Goal: Transaction & Acquisition: Download file/media

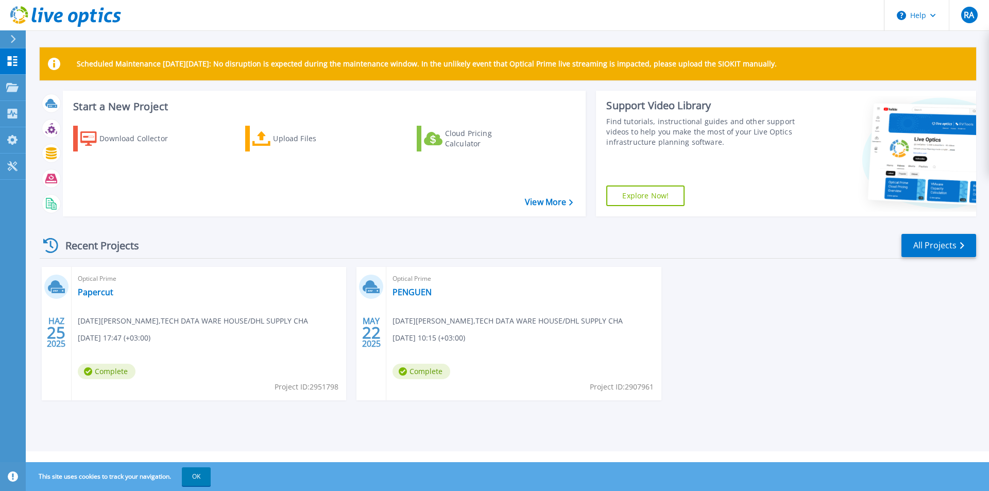
click at [178, 347] on div "Optical Prime Papercut RAMAZAN ACAR , TECH DATA WARE HOUSE/DHL SUPPLY CHA 06/25…" at bounding box center [209, 333] width 275 height 133
click at [198, 473] on button "OK" at bounding box center [196, 476] width 29 height 19
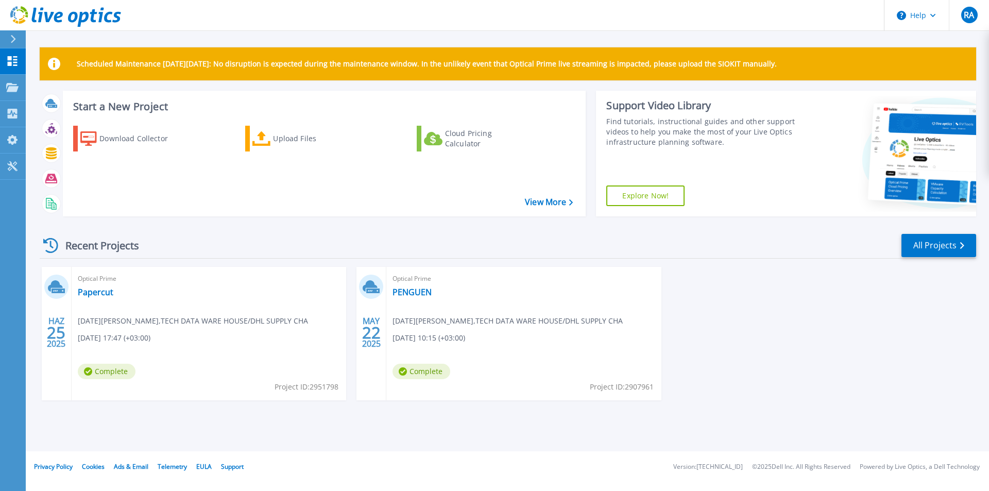
click at [44, 245] on icon at bounding box center [50, 245] width 15 height 15
drag, startPoint x: 809, startPoint y: 64, endPoint x: 66, endPoint y: 72, distance: 743.1
click at [66, 72] on div "Scheduled Maintenance on Monday 22nd September: No disruption is expected durin…" at bounding box center [508, 63] width 937 height 33
click at [109, 137] on div "Download Collector" at bounding box center [140, 138] width 82 height 21
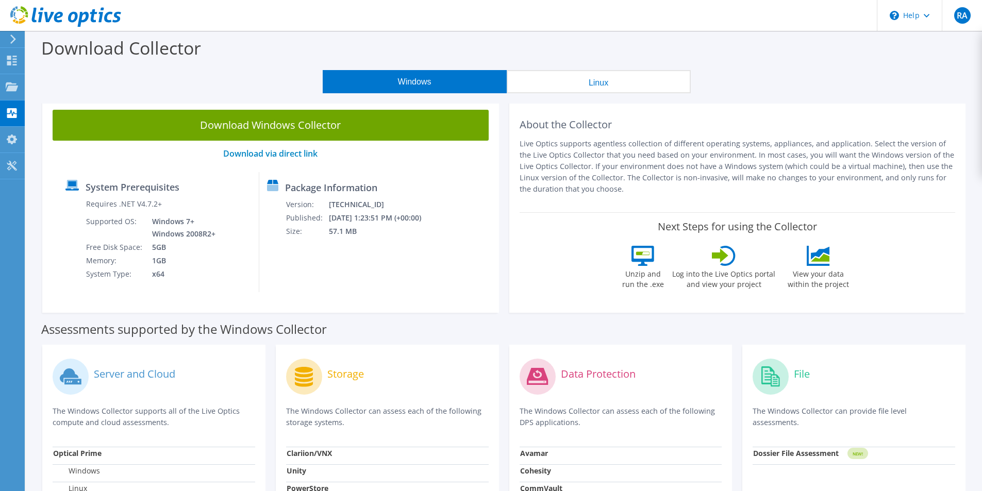
click at [411, 84] on button "Windows" at bounding box center [415, 81] width 184 height 23
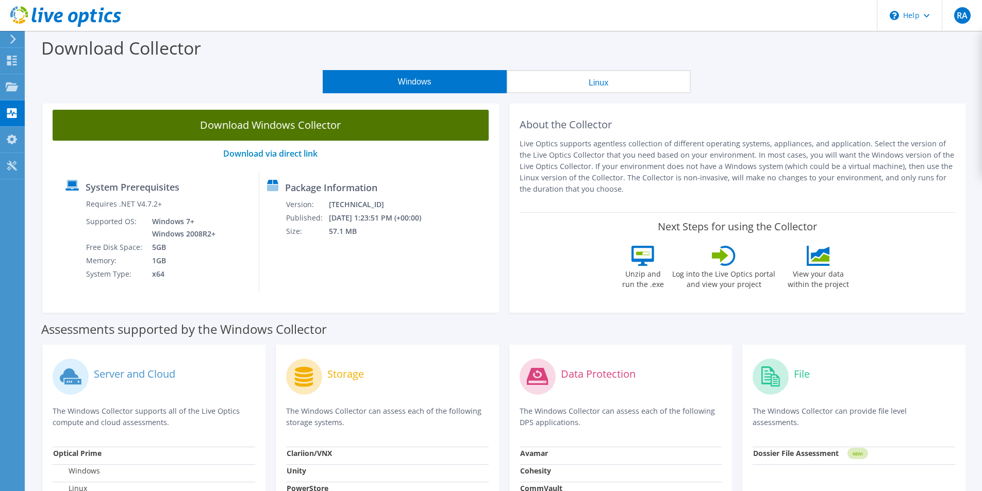
click at [268, 119] on link "Download Windows Collector" at bounding box center [271, 125] width 436 height 31
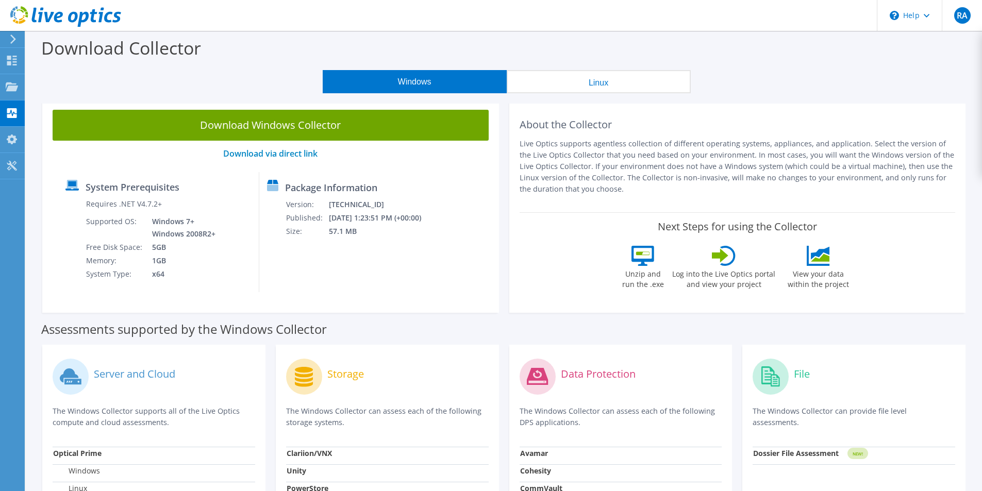
click at [149, 65] on div "Download Collector" at bounding box center [504, 50] width 946 height 39
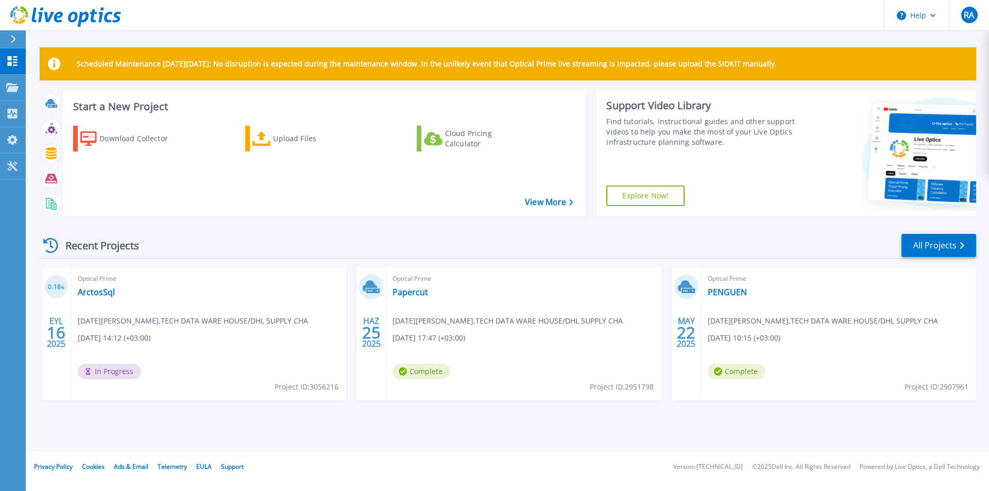
click at [427, 374] on span "Complete" at bounding box center [422, 371] width 58 height 15
click at [539, 302] on div "Optical Prime Papercut RAMAZAN ACAR , TECH DATA WARE HOUSE/DHL SUPPLY CHA 06/25…" at bounding box center [523, 333] width 275 height 133
click at [452, 300] on div "Optical Prime Papercut RAMAZAN ACAR , TECH DATA WARE HOUSE/DHL SUPPLY CHA 06/25…" at bounding box center [523, 333] width 275 height 133
click at [393, 300] on div "Optical Prime Papercut RAMAZAN ACAR , TECH DATA WARE HOUSE/DHL SUPPLY CHA 06/25…" at bounding box center [523, 333] width 275 height 133
click at [393, 300] on div "Optical Prime Papercut [DATE][PERSON_NAME] , TECH DATA WARE HOUSE/DHL SUPPLY CH…" at bounding box center [523, 333] width 275 height 133
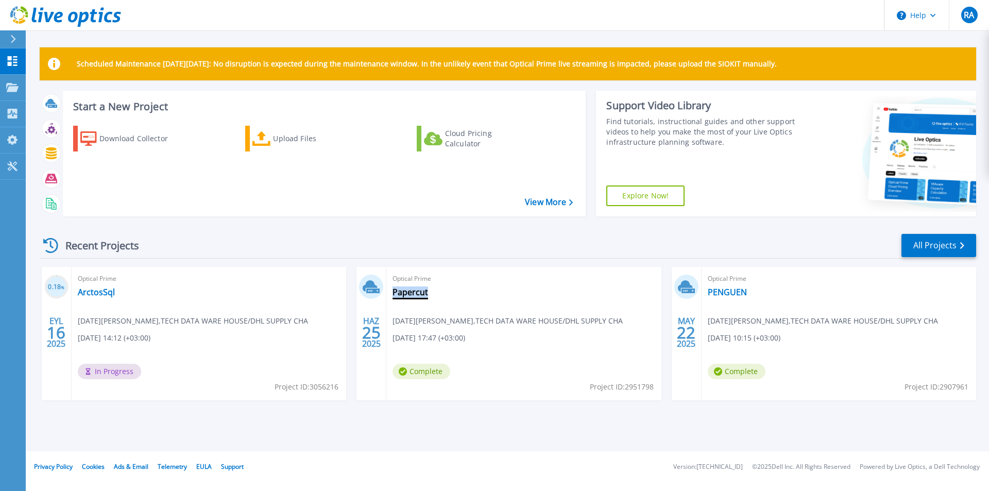
click at [413, 294] on link "Papercut" at bounding box center [411, 292] width 36 height 10
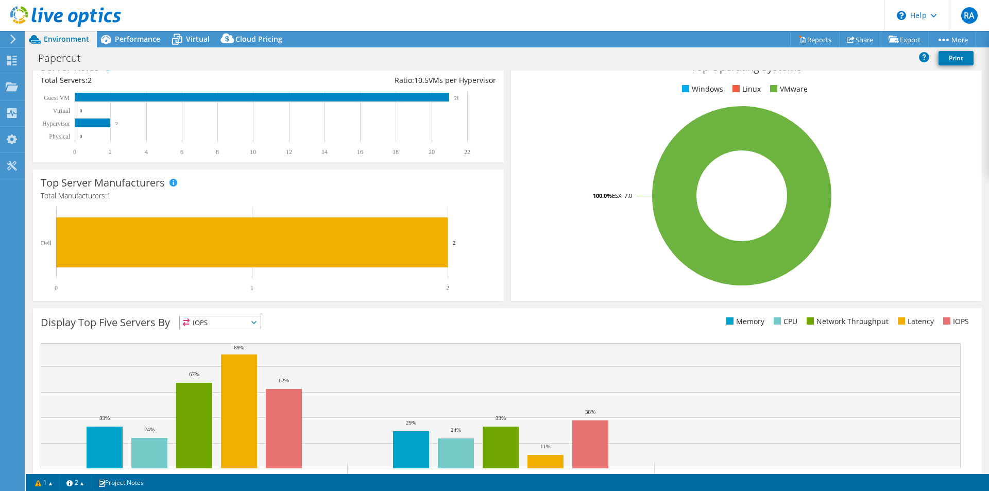
scroll to position [197, 0]
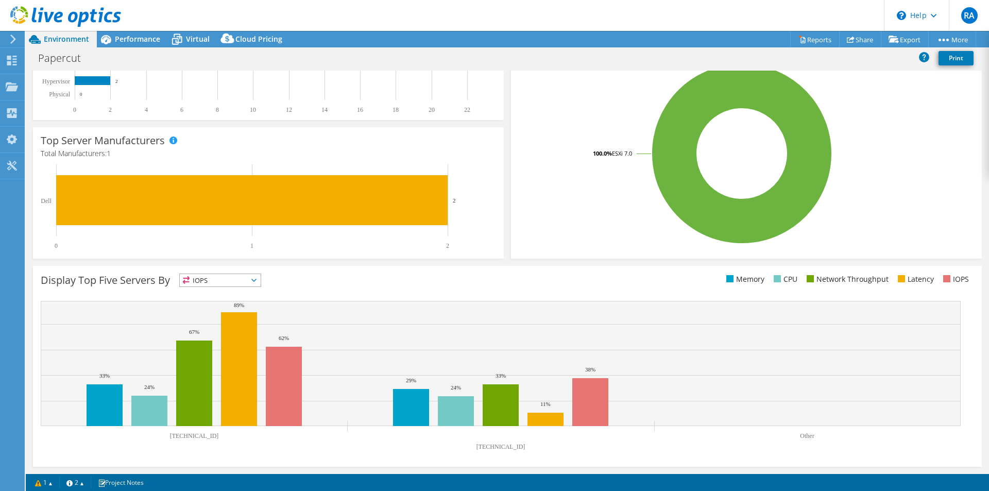
click at [254, 281] on icon at bounding box center [253, 280] width 5 height 3
click at [391, 267] on div "Display Top Five Servers By IOPS IOPS" at bounding box center [507, 366] width 949 height 201
click at [223, 279] on span "IOPS" at bounding box center [220, 280] width 81 height 12
click at [212, 350] on li "Latency" at bounding box center [220, 351] width 81 height 14
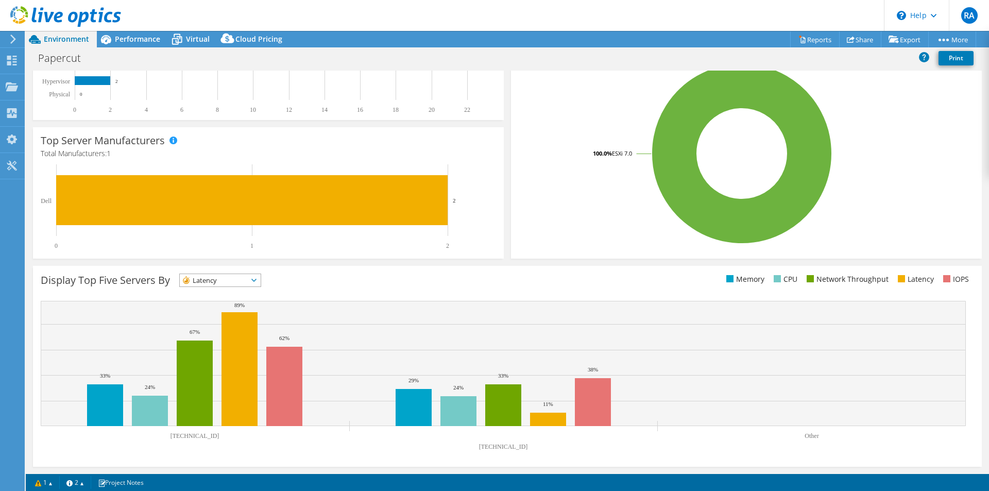
click at [222, 283] on span "Latency" at bounding box center [214, 280] width 68 height 12
click at [210, 334] on li "Network Throughput" at bounding box center [220, 337] width 81 height 14
click at [230, 277] on span "Network Throughput" at bounding box center [225, 280] width 91 height 12
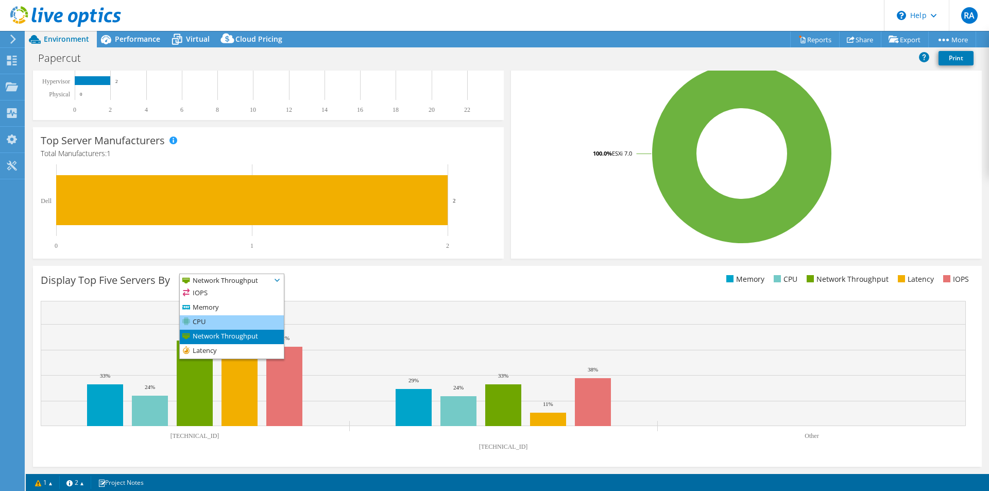
click at [218, 319] on li "CPU" at bounding box center [232, 322] width 104 height 14
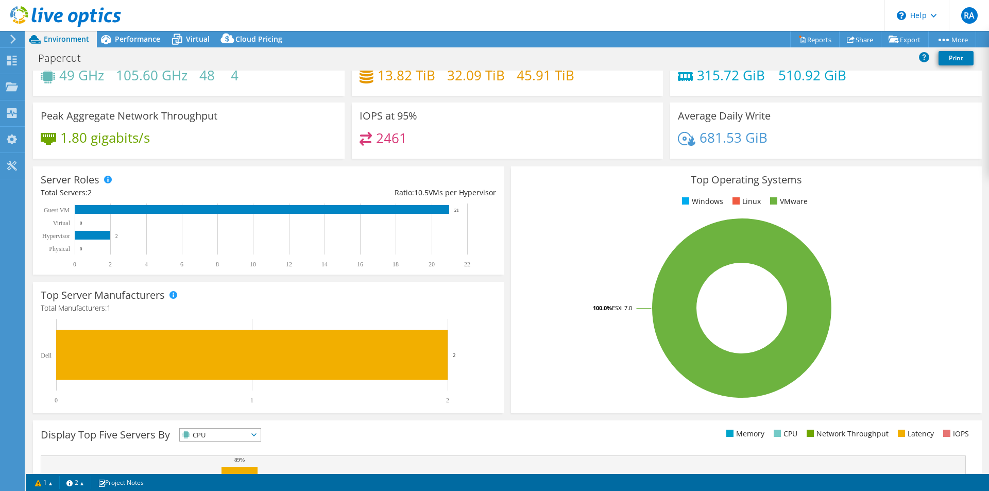
scroll to position [0, 0]
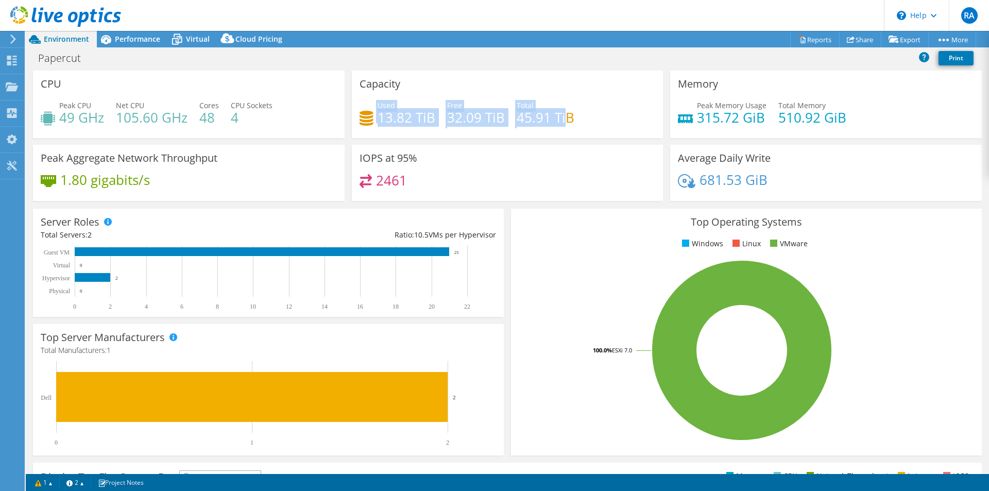
drag, startPoint x: 374, startPoint y: 113, endPoint x: 562, endPoint y: 117, distance: 188.1
click at [562, 117] on div "Used 13.82 TiB Free 32.09 TiB Total 45.91 TiB" at bounding box center [508, 116] width 296 height 33
click at [579, 157] on div "IOPS at 95% 2461" at bounding box center [508, 173] width 312 height 56
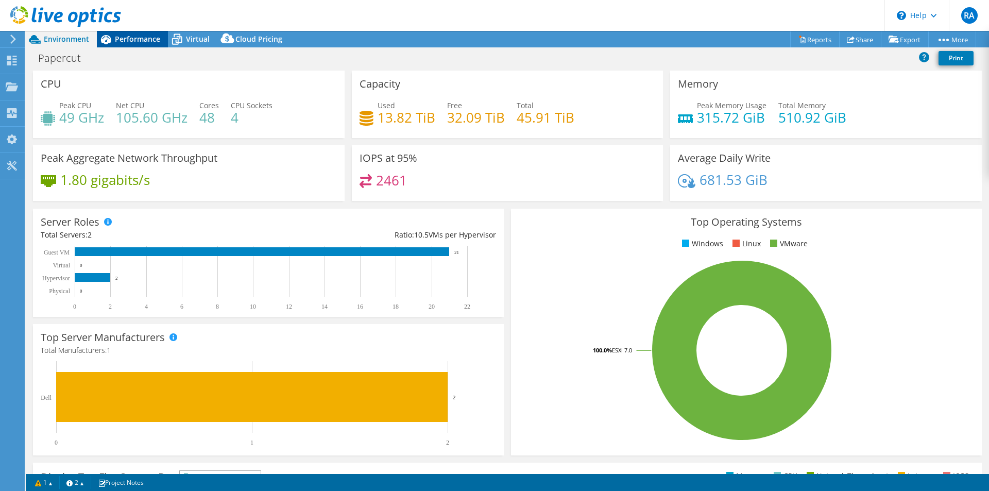
click at [136, 37] on span "Performance" at bounding box center [137, 39] width 45 height 10
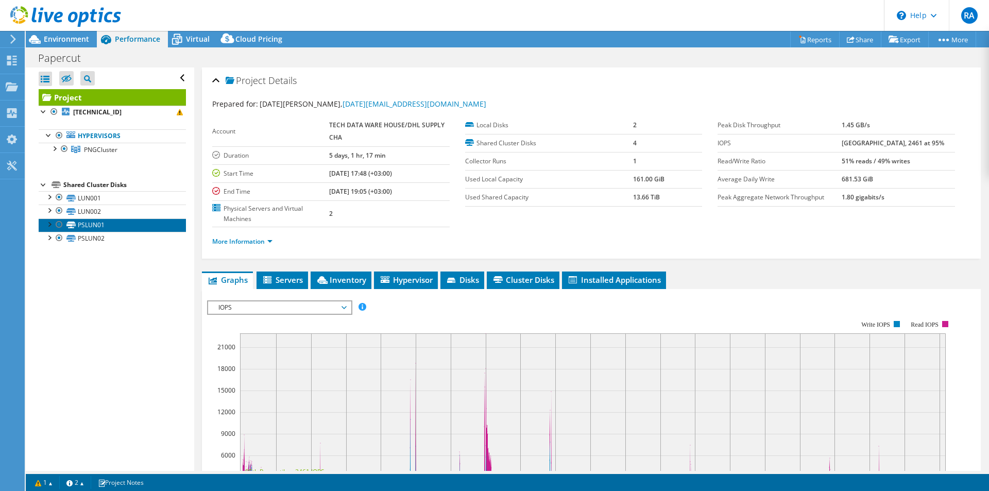
click at [110, 225] on link "PSLUN01" at bounding box center [112, 224] width 147 height 13
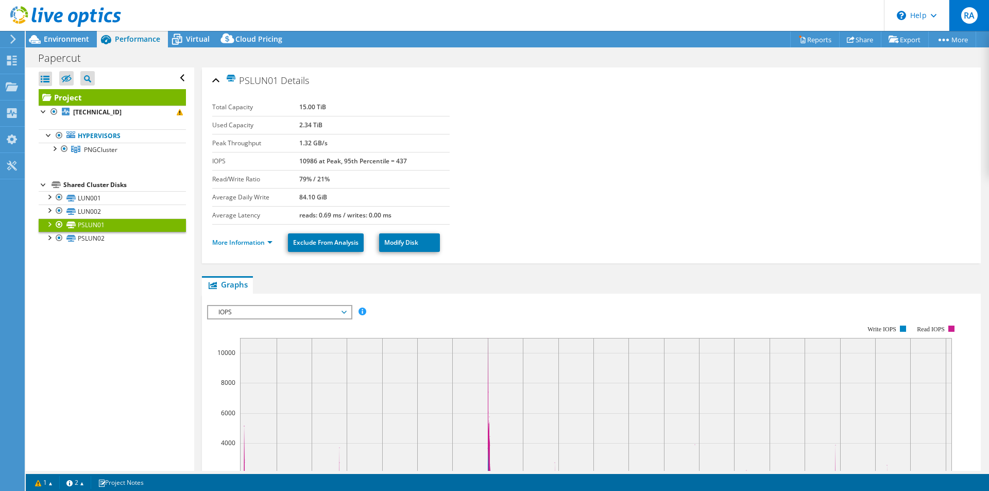
click at [978, 19] on div "RA" at bounding box center [969, 15] width 40 height 31
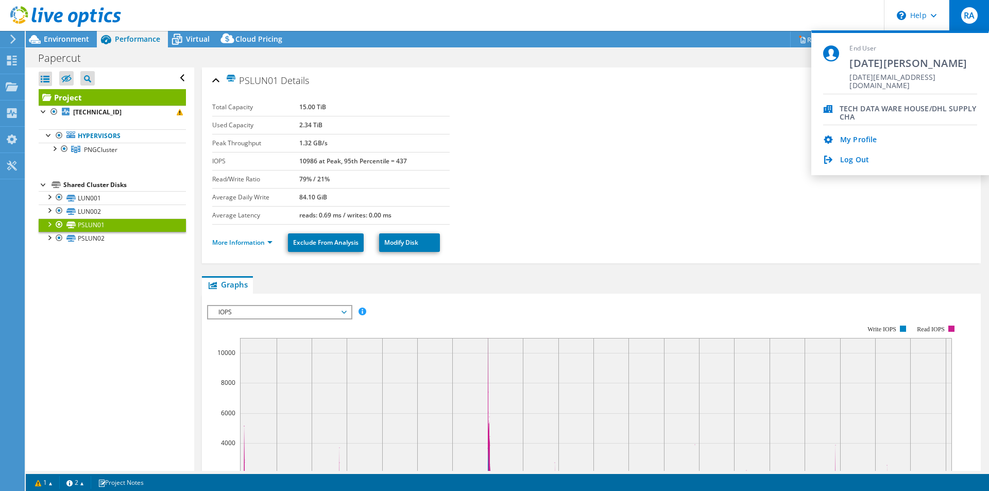
click at [759, 88] on div "PSLUN01 Details" at bounding box center [591, 81] width 759 height 22
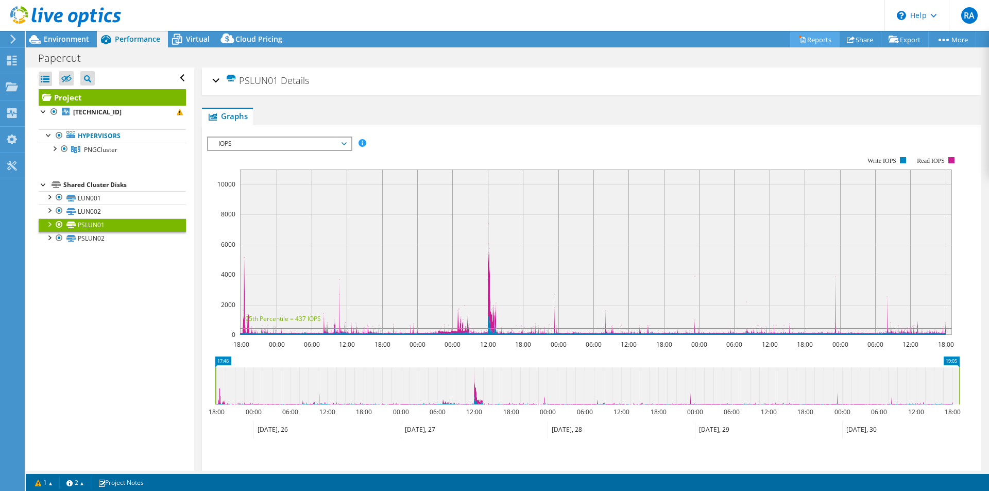
click at [799, 38] on icon at bounding box center [803, 40] width 8 height 8
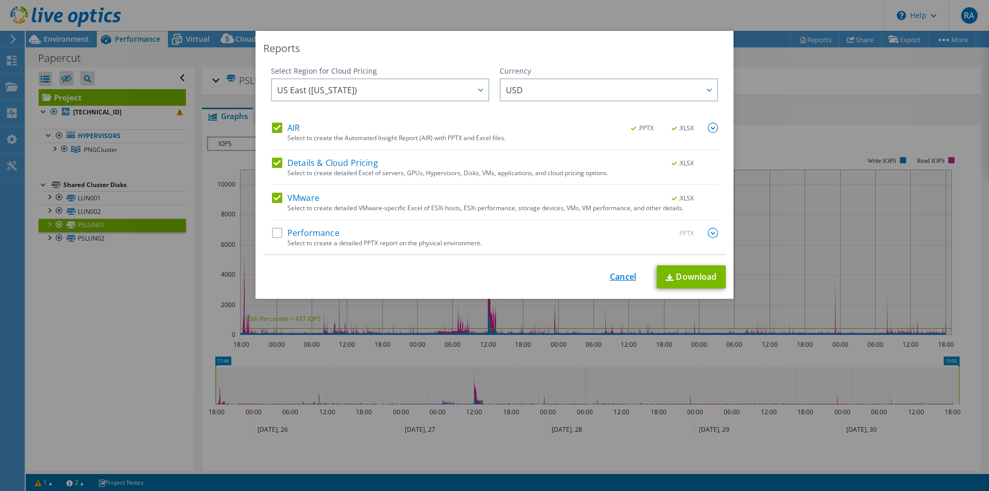
click at [621, 276] on link "Cancel" at bounding box center [623, 277] width 26 height 10
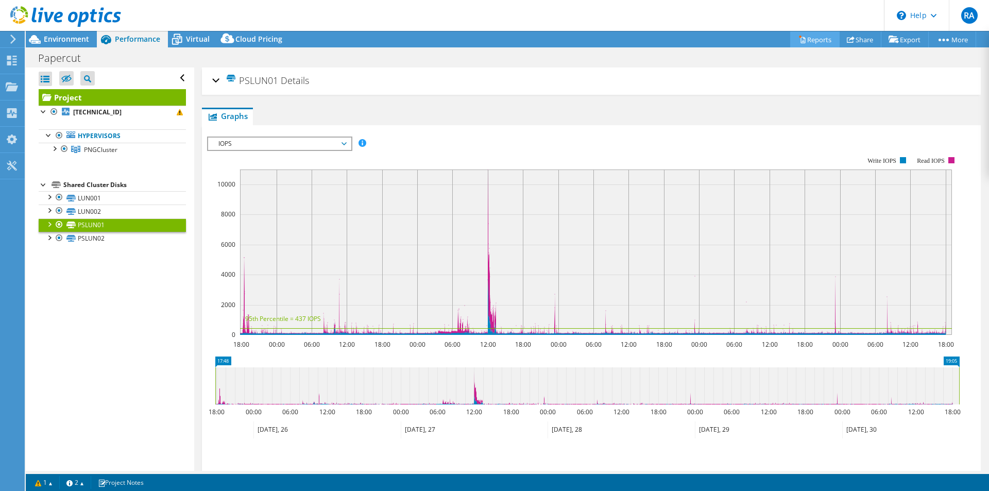
click at [803, 38] on link "Reports" at bounding box center [814, 39] width 49 height 16
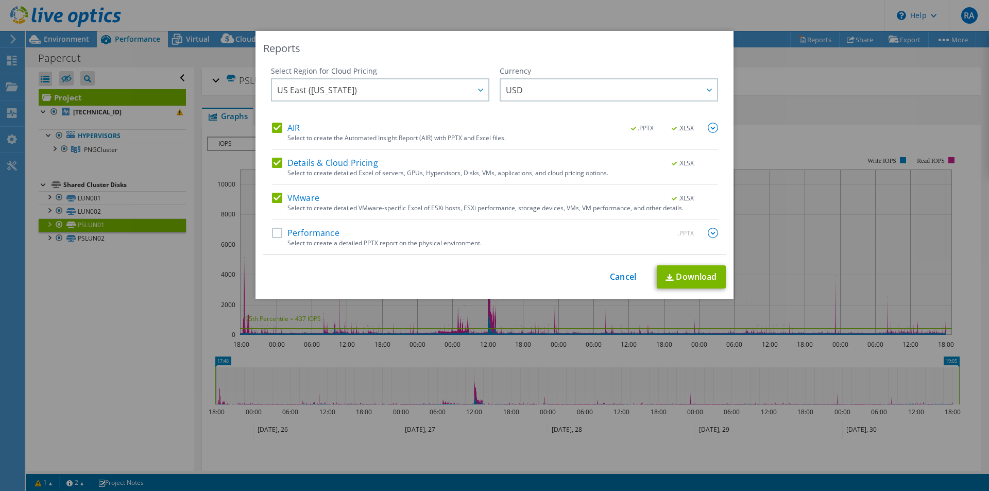
click at [301, 232] on label "Performance" at bounding box center [306, 233] width 68 height 10
click at [0, 0] on input "Performance" at bounding box center [0, 0] width 0 height 0
click at [349, 95] on span "US East (Virginia)" at bounding box center [382, 89] width 211 height 21
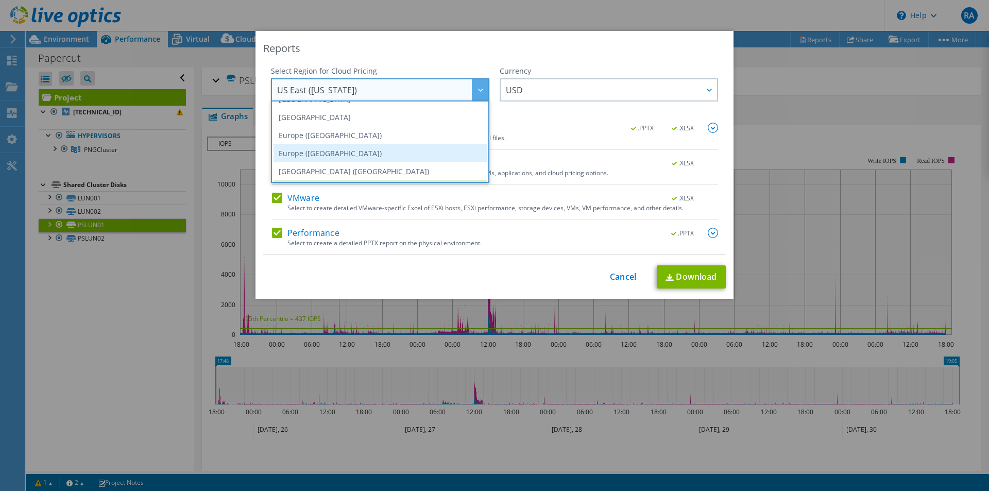
scroll to position [139, 0]
click at [397, 51] on div "Reports" at bounding box center [494, 48] width 463 height 14
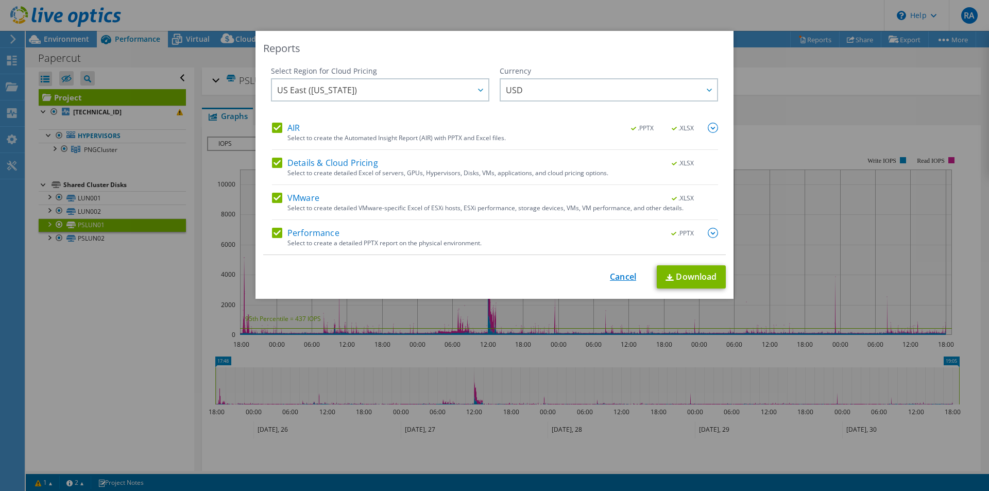
click at [619, 275] on link "Cancel" at bounding box center [623, 277] width 26 height 10
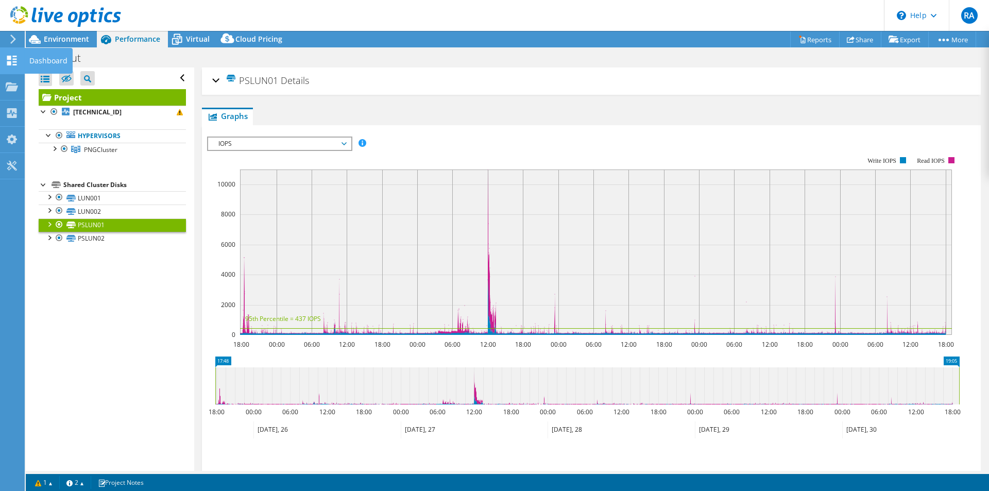
click at [12, 61] on icon at bounding box center [12, 61] width 12 height 10
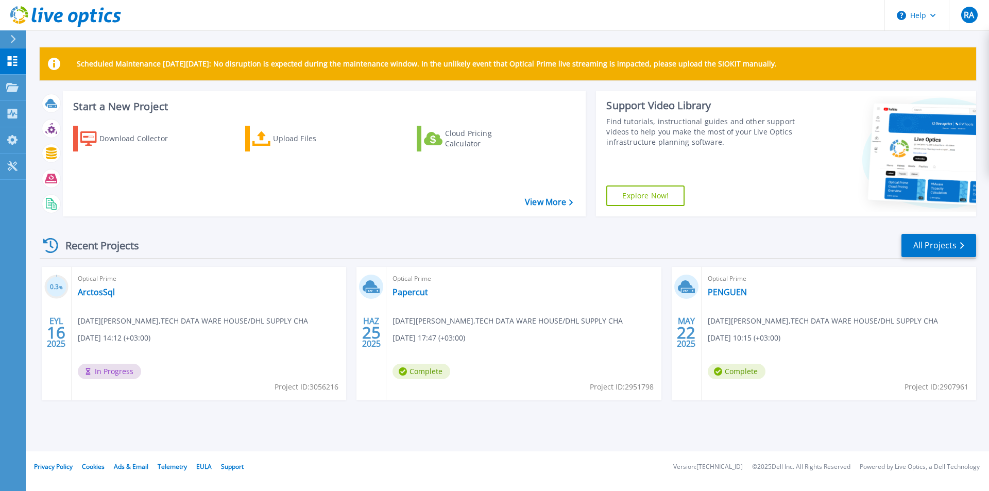
click at [312, 64] on p "Scheduled Maintenance [DATE][DATE]: No disruption is expected during the mainte…" at bounding box center [427, 64] width 700 height 8
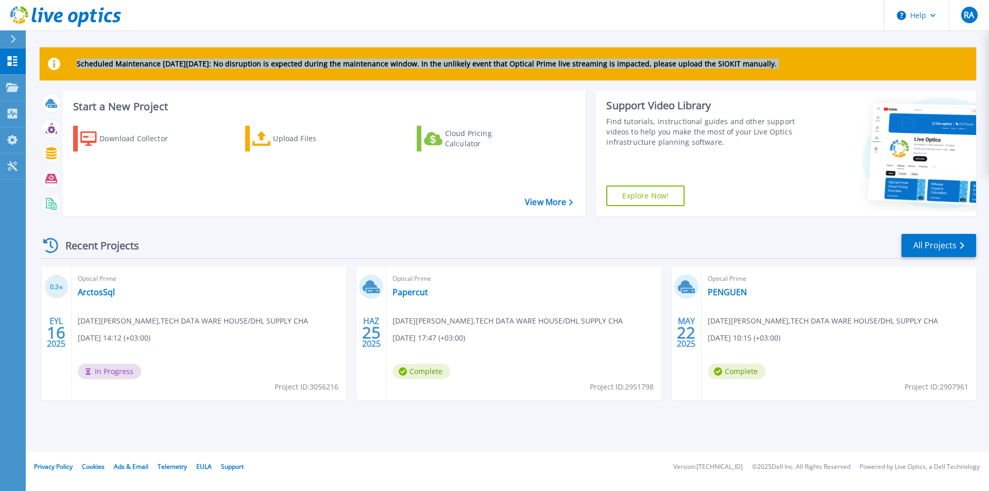
click at [312, 64] on p "Scheduled Maintenance on Monday 22nd September: No disruption is expected durin…" at bounding box center [427, 64] width 700 height 8
copy div "Scheduled Maintenance on Monday 22nd September: No disruption is expected durin…"
click at [259, 138] on icon at bounding box center [262, 138] width 19 height 15
